Goal: Information Seeking & Learning: Learn about a topic

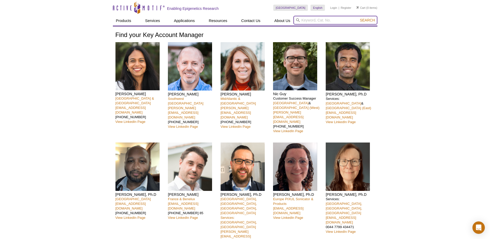
click at [333, 20] on input "search" at bounding box center [335, 20] width 84 height 9
type input "express"
click at [358, 18] on button "Search" at bounding box center [367, 20] width 18 height 5
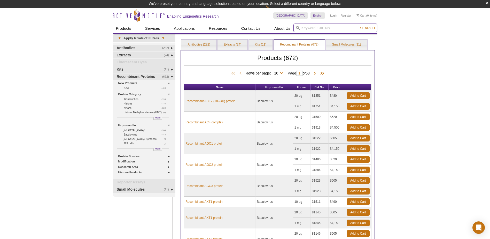
click at [333, 26] on input "search" at bounding box center [335, 28] width 84 height 9
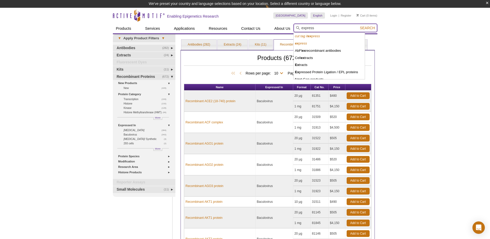
click at [358, 26] on button "Search" at bounding box center [367, 28] width 18 height 5
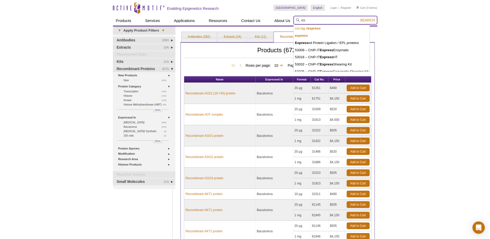
type input "e"
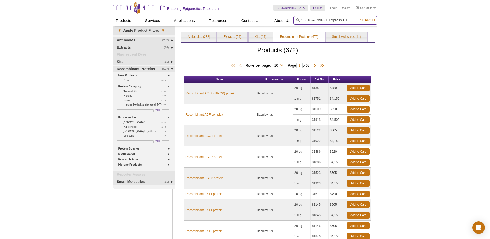
type input "53018 – ChIP-IT Express HT"
click at [370, 21] on span "Search" at bounding box center [367, 20] width 15 height 4
click at [260, 35] on link "Kits (11)" at bounding box center [261, 37] width 24 height 10
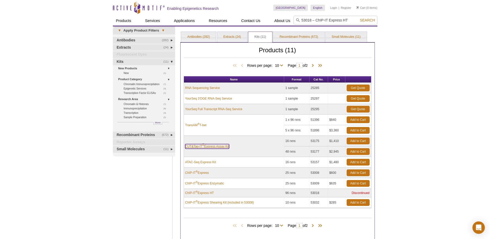
click at [218, 147] on link "CUT&Tag-IT ® Express Assay Kit" at bounding box center [207, 146] width 44 height 5
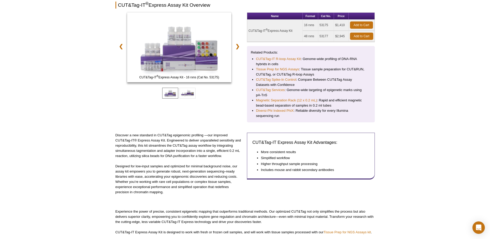
scroll to position [26, 0]
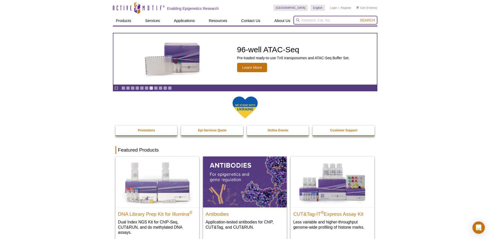
click at [335, 19] on input "search" at bounding box center [335, 20] width 84 height 9
type input "m"
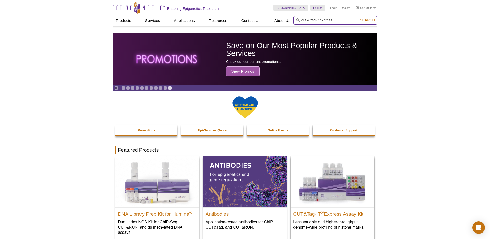
type input "cut & tag-it express"
click at [358, 18] on button "Search" at bounding box center [367, 20] width 18 height 5
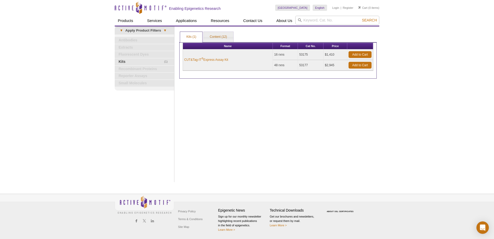
drag, startPoint x: 310, startPoint y: 56, endPoint x: 301, endPoint y: 55, distance: 8.3
click at [301, 55] on td "53175" at bounding box center [311, 54] width 26 height 11
select select "[GEOGRAPHIC_DATA]"
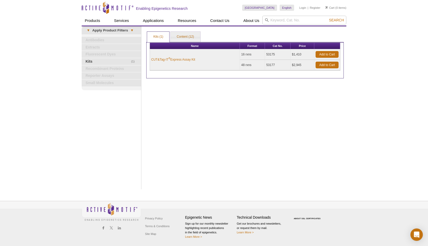
click at [285, 62] on td "53177" at bounding box center [278, 65] width 26 height 11
drag, startPoint x: 276, startPoint y: 54, endPoint x: 263, endPoint y: 55, distance: 12.9
click at [263, 55] on tr "CUT&Tag-IT ® Express Assay Kit 16 rxns 53175 $1,410 Add to Cart" at bounding box center [245, 54] width 190 height 11
drag, startPoint x: 263, startPoint y: 55, endPoint x: 266, endPoint y: 55, distance: 2.8
copy tr "53175"
